Goal: Book appointment/travel/reservation

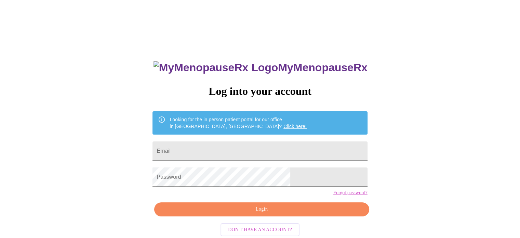
type input "[EMAIL_ADDRESS][DOMAIN_NAME]"
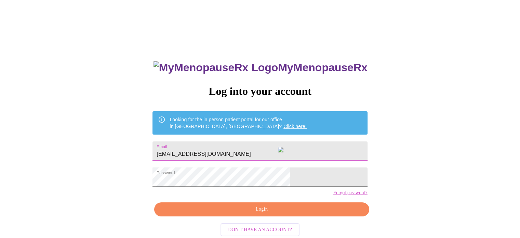
click at [236, 213] on span "Login" at bounding box center [261, 209] width 199 height 9
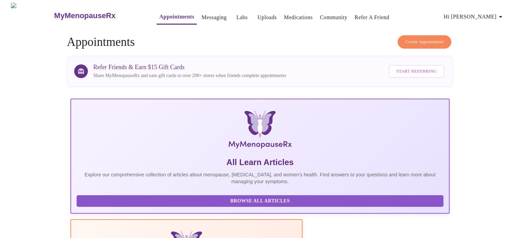
click at [201, 17] on link "Messaging" at bounding box center [213, 18] width 25 height 10
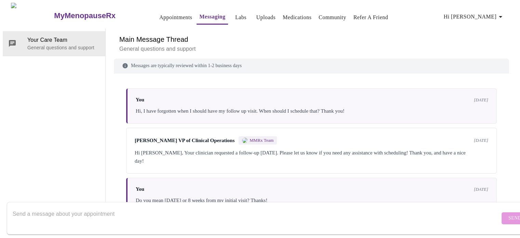
scroll to position [109, 0]
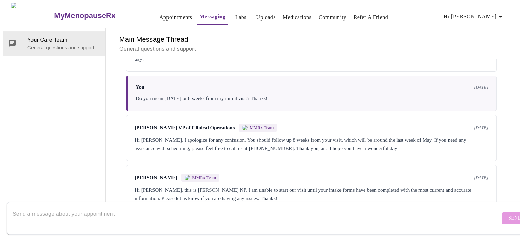
click at [57, 210] on textarea "Send a message about your appointment" at bounding box center [256, 218] width 487 height 22
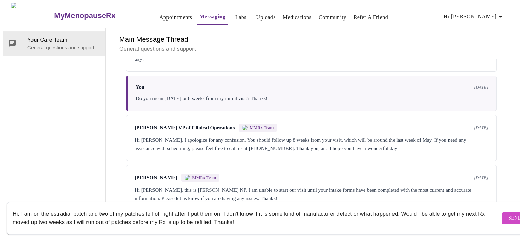
type textarea "Hi, I am on the estradial patch and two of my patches fell off right after I pu…"
click at [508, 214] on span "Send" at bounding box center [514, 218] width 13 height 9
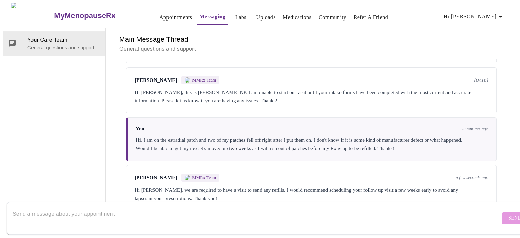
scroll to position [209, 0]
click at [244, 186] on div "Hi Anna, we are required to have a visit to send any refills. I would recommend…" at bounding box center [311, 194] width 353 height 16
click at [217, 186] on div "Hi Anna, we are required to have a visit to send any refills. I would recommend…" at bounding box center [311, 194] width 353 height 16
click at [159, 16] on link "Appointments" at bounding box center [175, 18] width 33 height 10
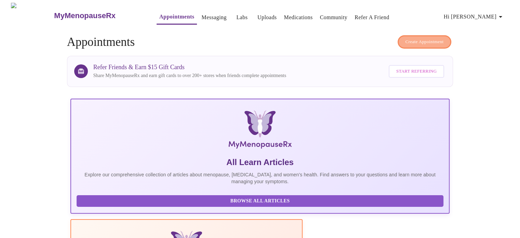
click at [425, 38] on span "Create Appointment" at bounding box center [424, 42] width 38 height 8
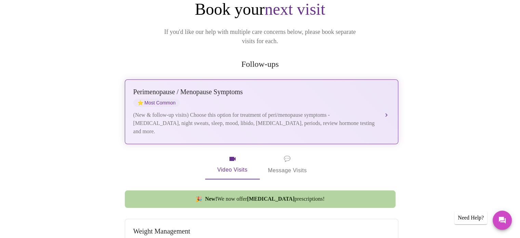
scroll to position [82, 0]
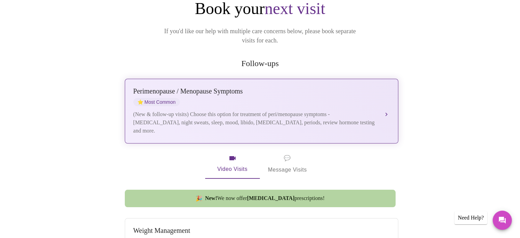
click at [206, 90] on div "Perimenopause / Menopause Symptoms ⭐ Most Common" at bounding box center [254, 96] width 243 height 19
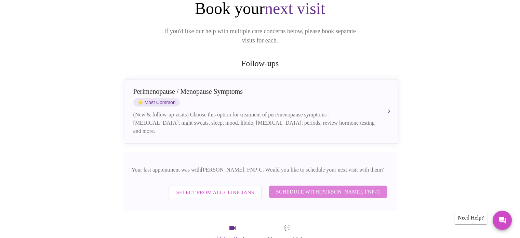
click at [276, 187] on span "Schedule with Elizabeth Hederman, FNP-C" at bounding box center [328, 191] width 104 height 9
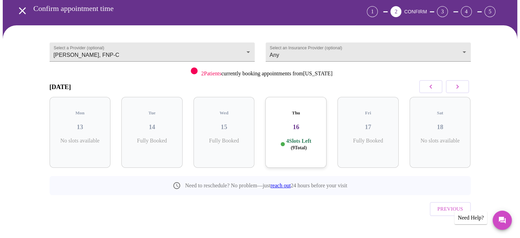
click at [295, 123] on h3 "16" at bounding box center [296, 127] width 50 height 8
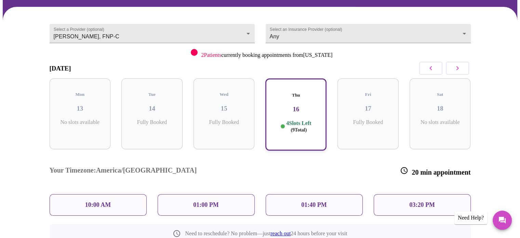
scroll to position [86, 0]
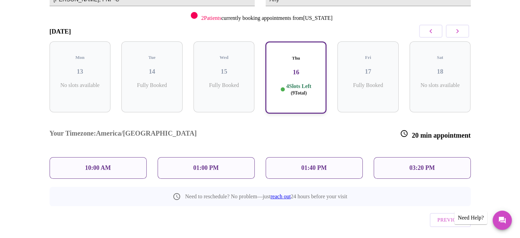
click at [459, 26] on button "button" at bounding box center [457, 31] width 23 height 13
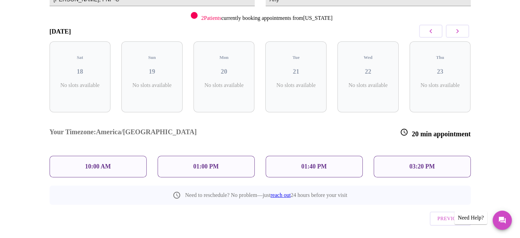
scroll to position [30, 0]
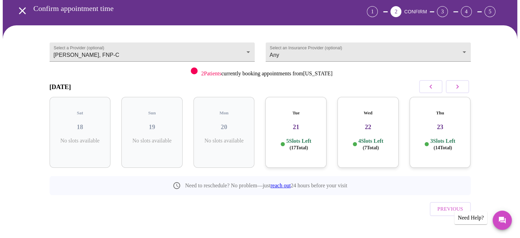
click at [293, 137] on p "5 Slots Left ( 17 Total)" at bounding box center [298, 143] width 25 height 13
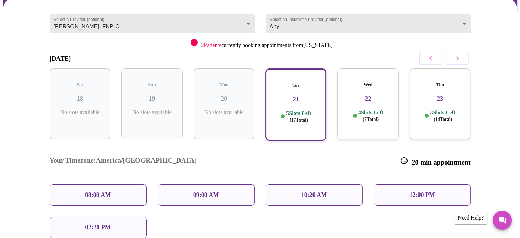
scroll to position [58, 0]
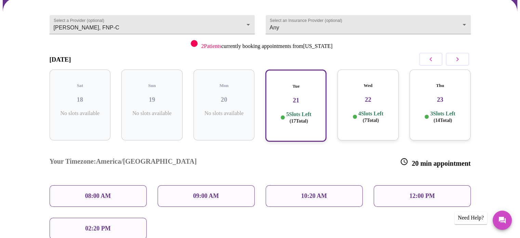
click at [441, 110] on p "3 Slots Left ( 14 Total)" at bounding box center [442, 116] width 25 height 13
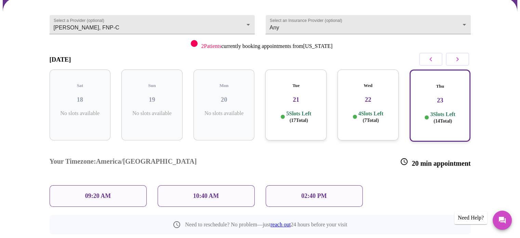
click at [314, 192] on p "02:40 PM" at bounding box center [313, 195] width 25 height 7
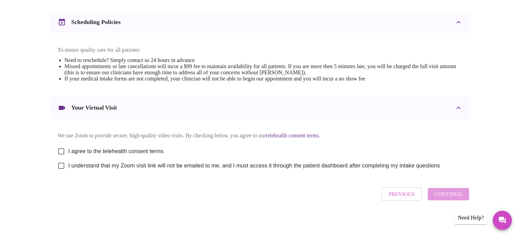
scroll to position [257, 0]
click at [59, 154] on input "I agree to the telehealth consent terms" at bounding box center [61, 151] width 14 height 14
checkbox input "true"
click at [59, 168] on input "I understand that my Zoom visit link will not be emailed to me, and I must acce…" at bounding box center [61, 165] width 14 height 14
checkbox input "true"
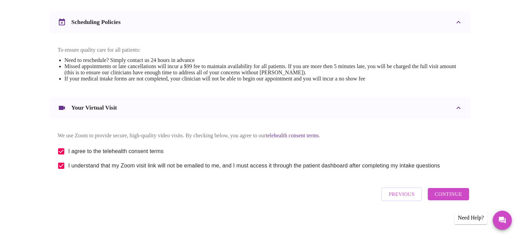
click at [445, 198] on span "Continue" at bounding box center [447, 193] width 27 height 9
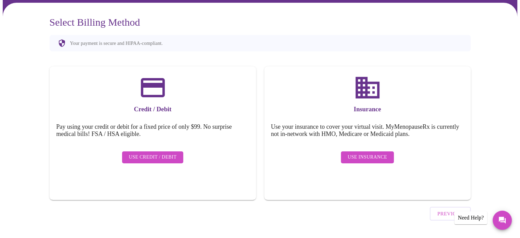
click at [354, 153] on span "Use Insurance" at bounding box center [367, 157] width 39 height 9
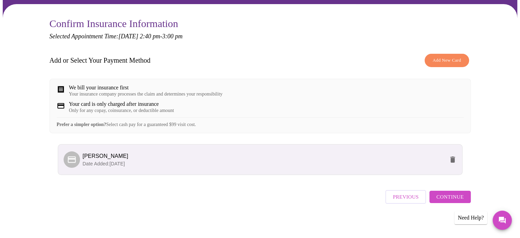
scroll to position [59, 0]
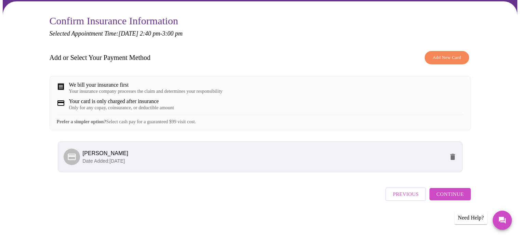
click at [451, 196] on span "Continue" at bounding box center [449, 193] width 27 height 9
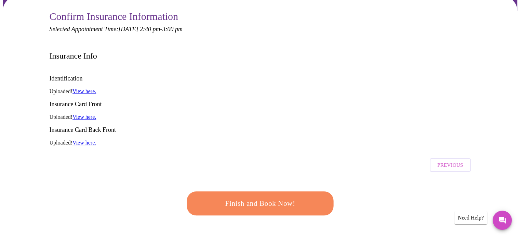
click at [249, 197] on span "Finish and Book Now!" at bounding box center [260, 203] width 126 height 13
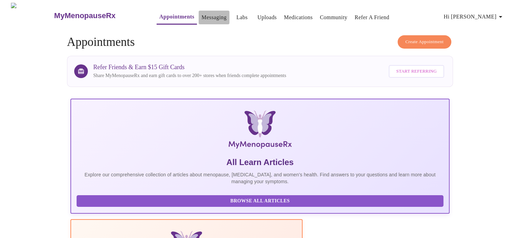
click at [201, 16] on link "Messaging" at bounding box center [213, 18] width 25 height 10
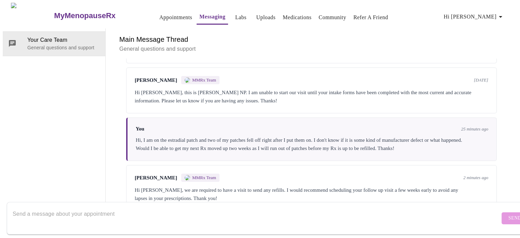
scroll to position [209, 0]
click at [121, 208] on textarea "Send a message about your appointment" at bounding box center [256, 218] width 487 height 22
type textarea "Ok, I just scheduled it. Thanks!"
click at [508, 214] on span "Send" at bounding box center [514, 218] width 13 height 9
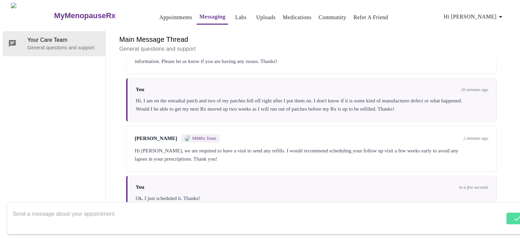
scroll to position [250, 0]
